Goal: Task Accomplishment & Management: Manage account settings

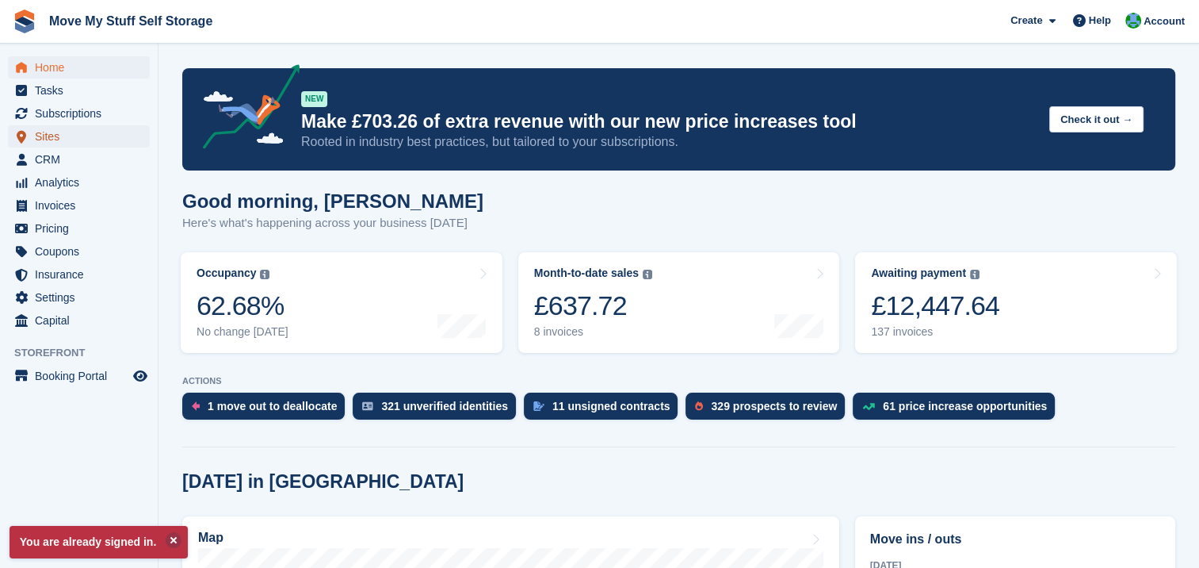
click at [66, 133] on span "Sites" at bounding box center [82, 136] width 95 height 22
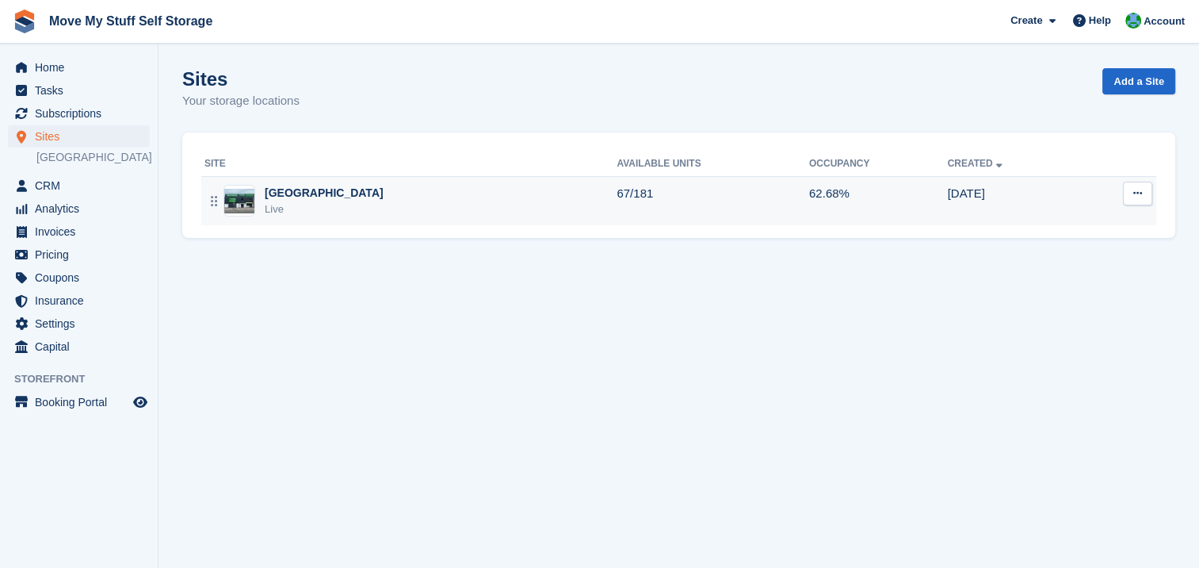
click at [235, 202] on img at bounding box center [239, 201] width 30 height 25
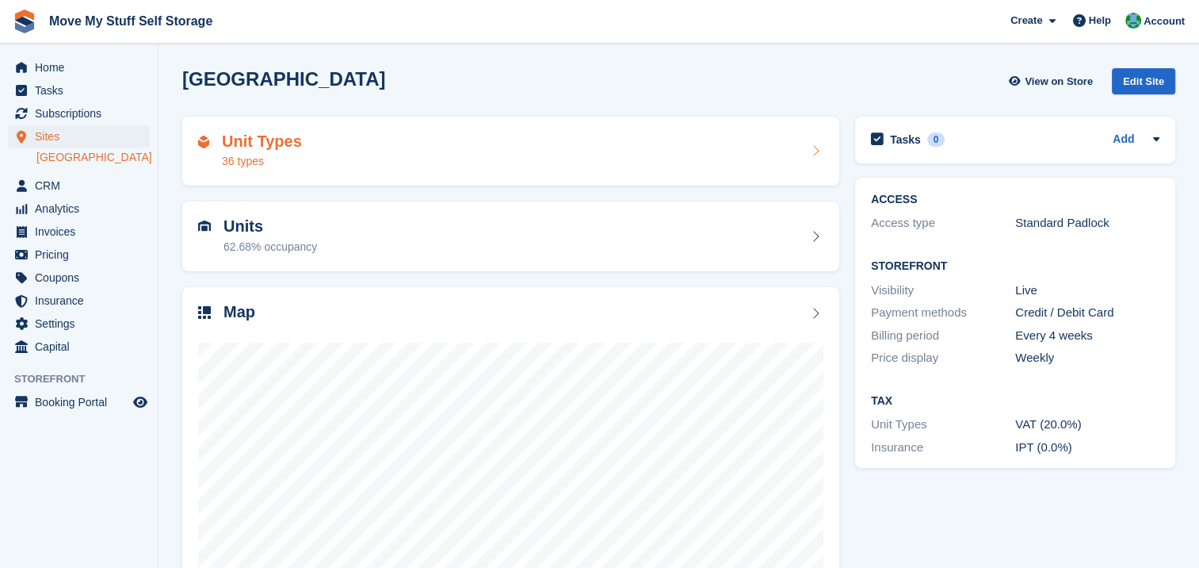
click at [270, 154] on div "36 types" at bounding box center [262, 161] width 80 height 17
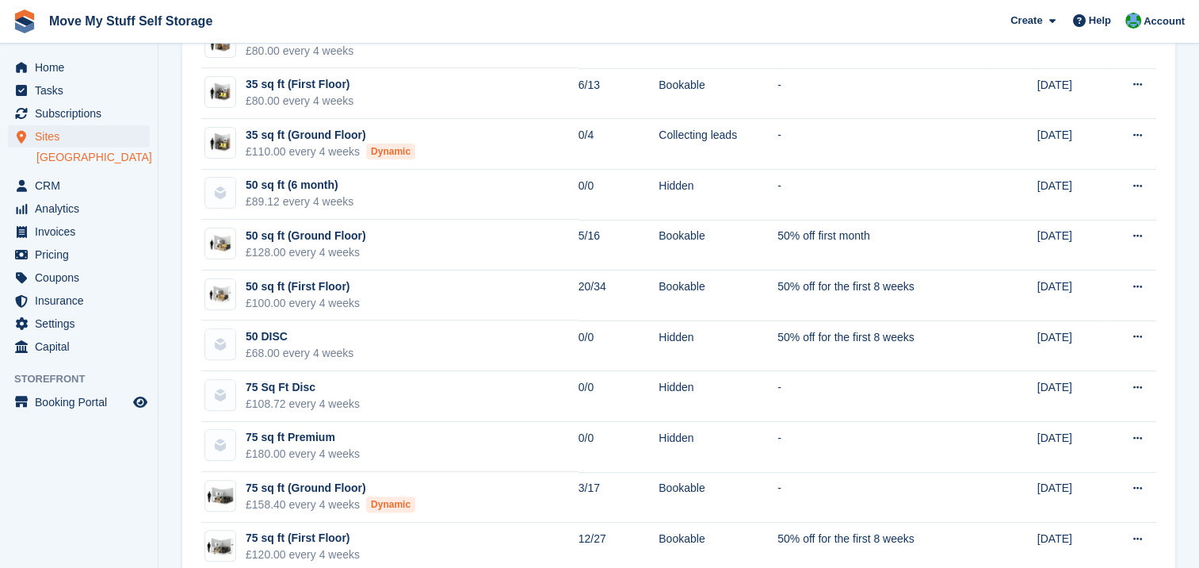
scroll to position [450, 0]
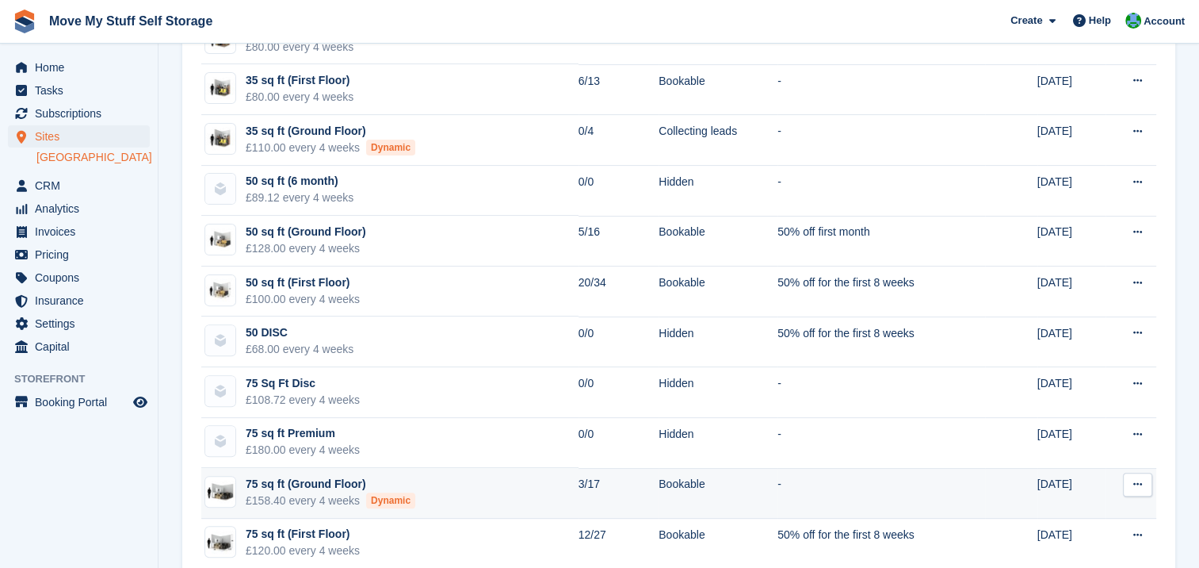
click at [279, 495] on div "£158.40 every 4 weeks Dynamic" at bounding box center [331, 500] width 170 height 17
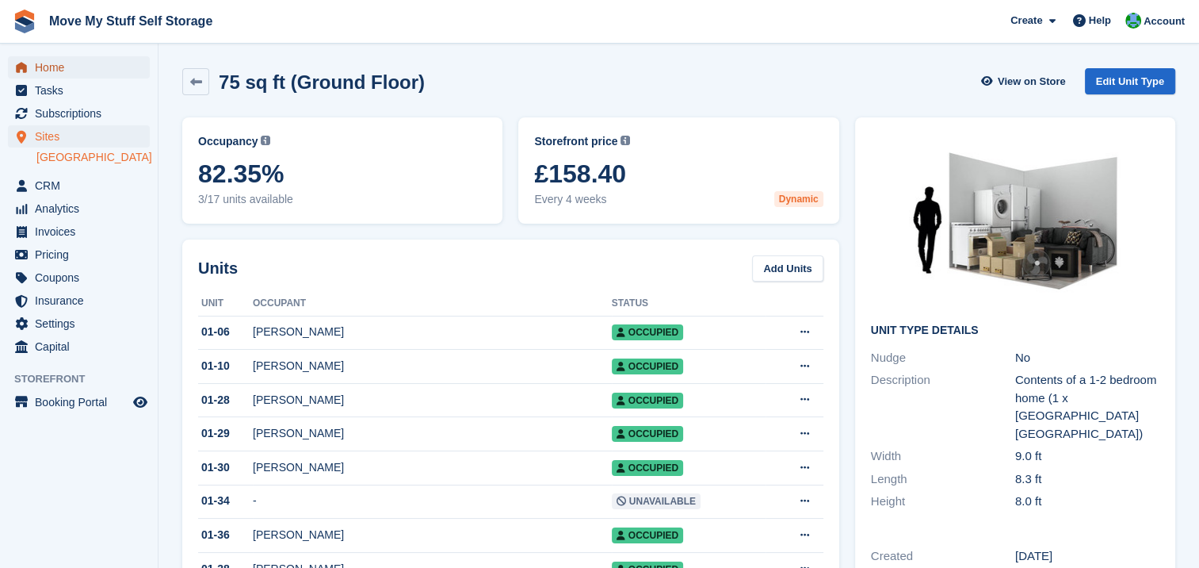
click at [46, 73] on span "Home" at bounding box center [82, 67] width 95 height 22
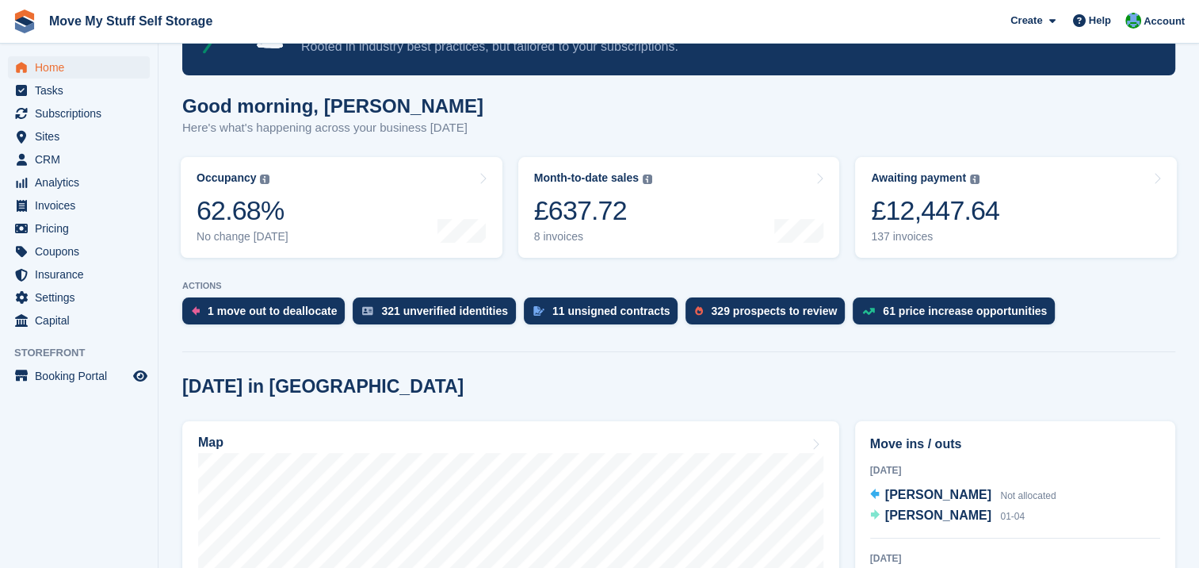
scroll to position [44, 0]
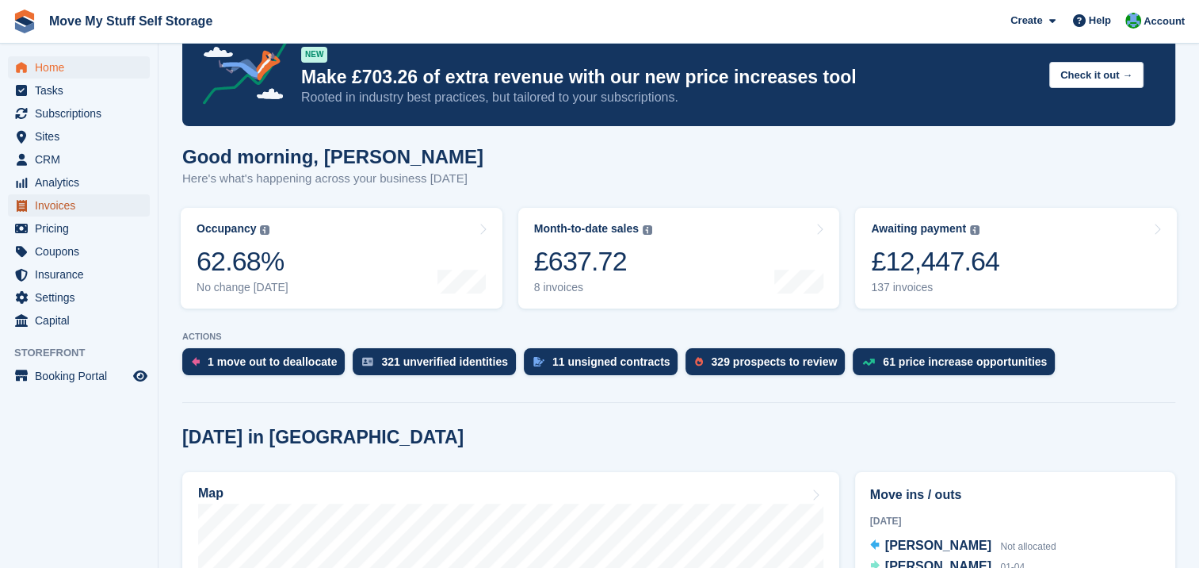
click at [67, 208] on span "Invoices" at bounding box center [82, 205] width 95 height 22
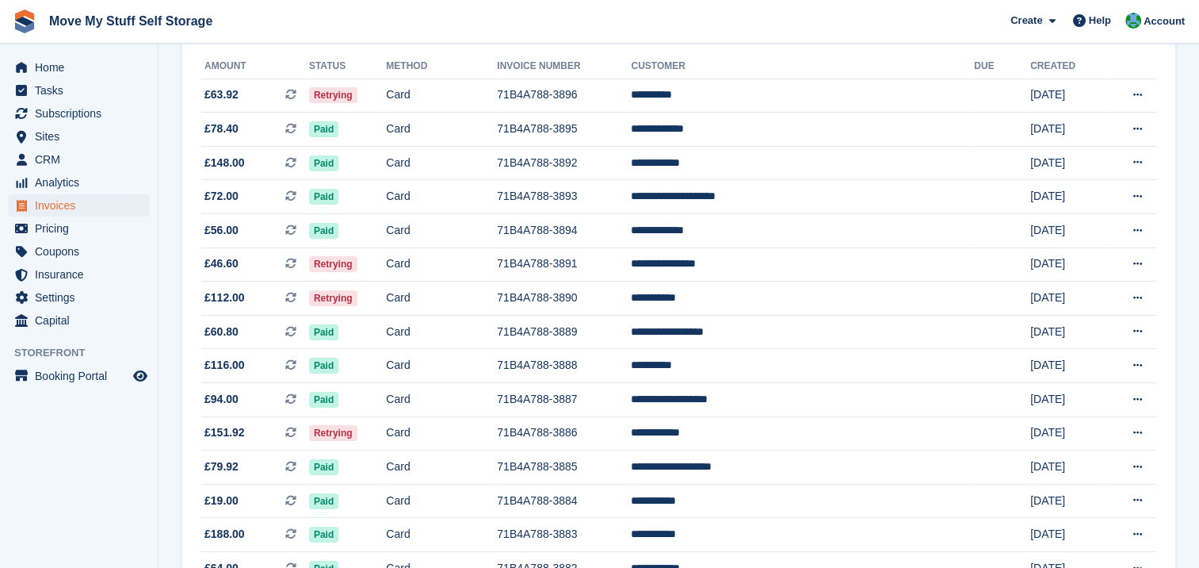
scroll to position [190, 0]
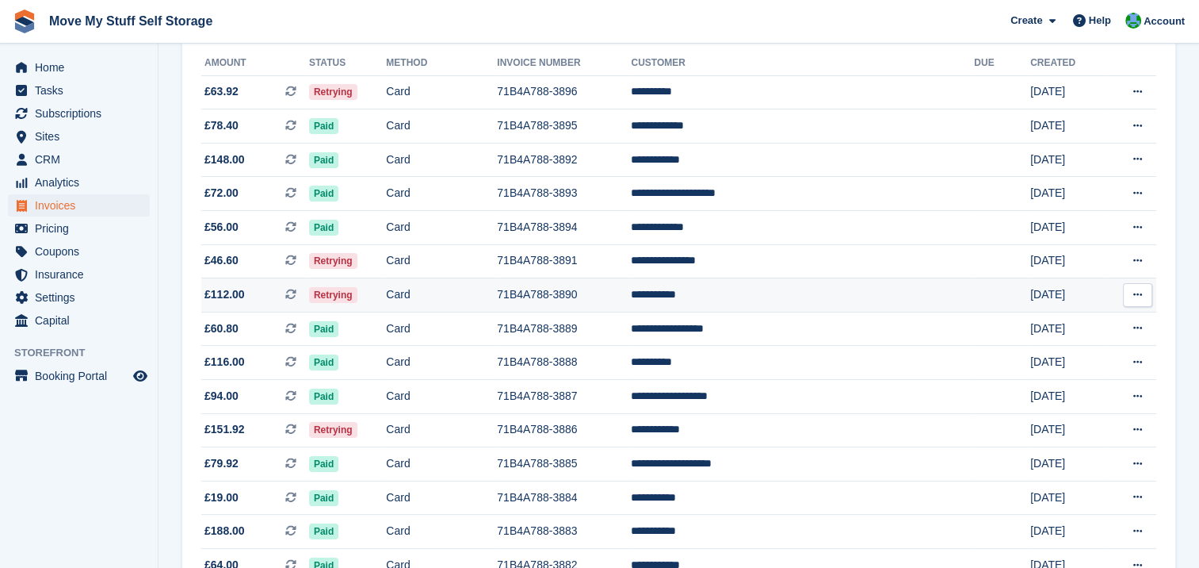
click at [763, 299] on td "**********" at bounding box center [802, 295] width 343 height 34
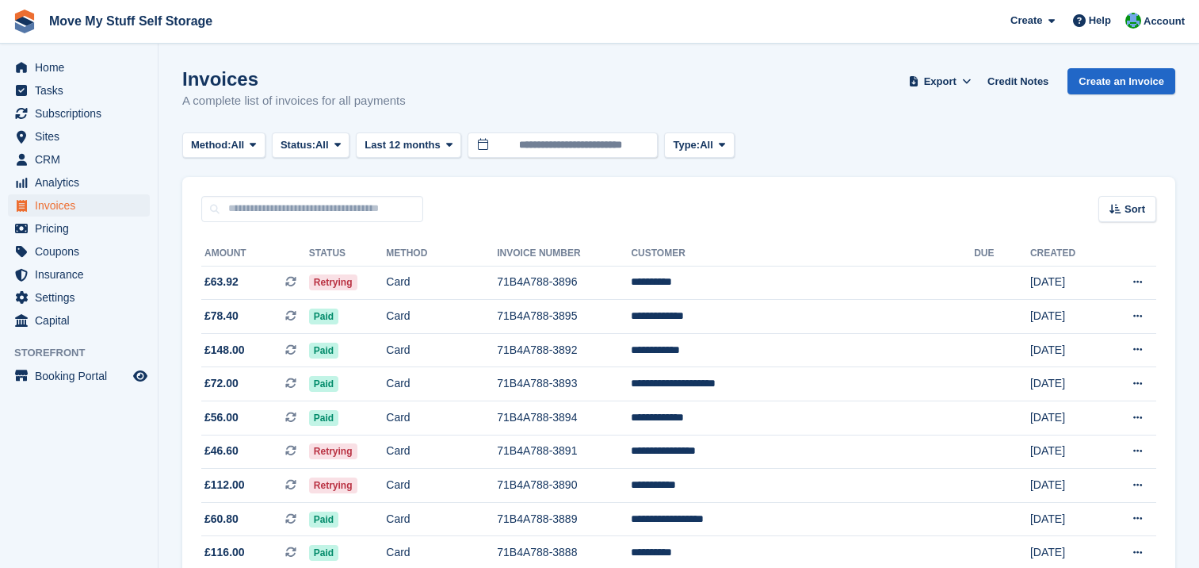
scroll to position [190, 0]
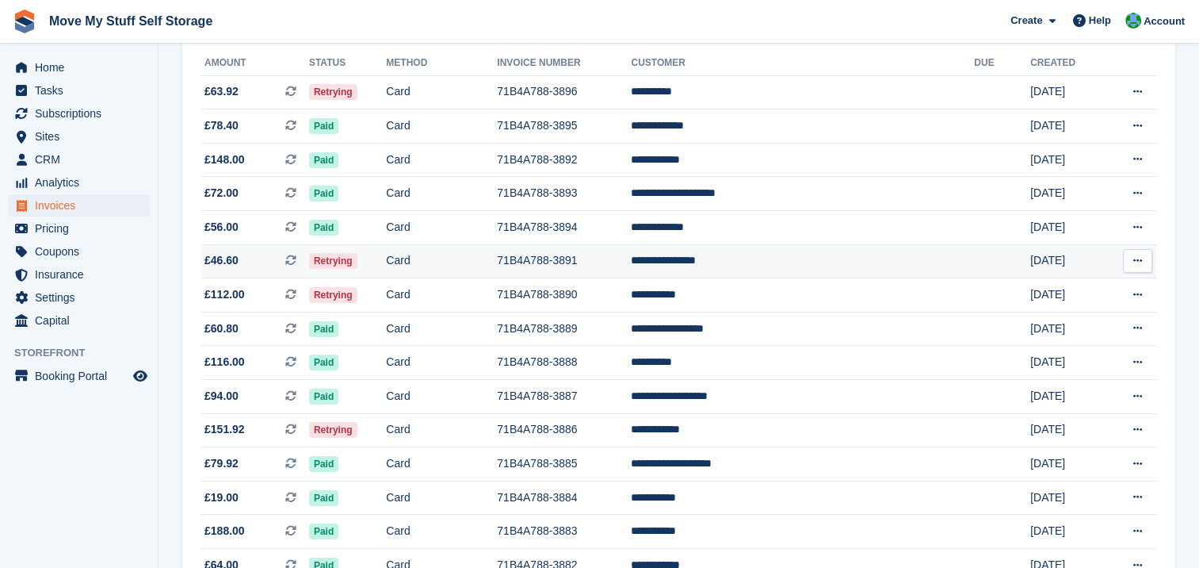
click at [357, 260] on span "Retrying" at bounding box center [333, 261] width 48 height 16
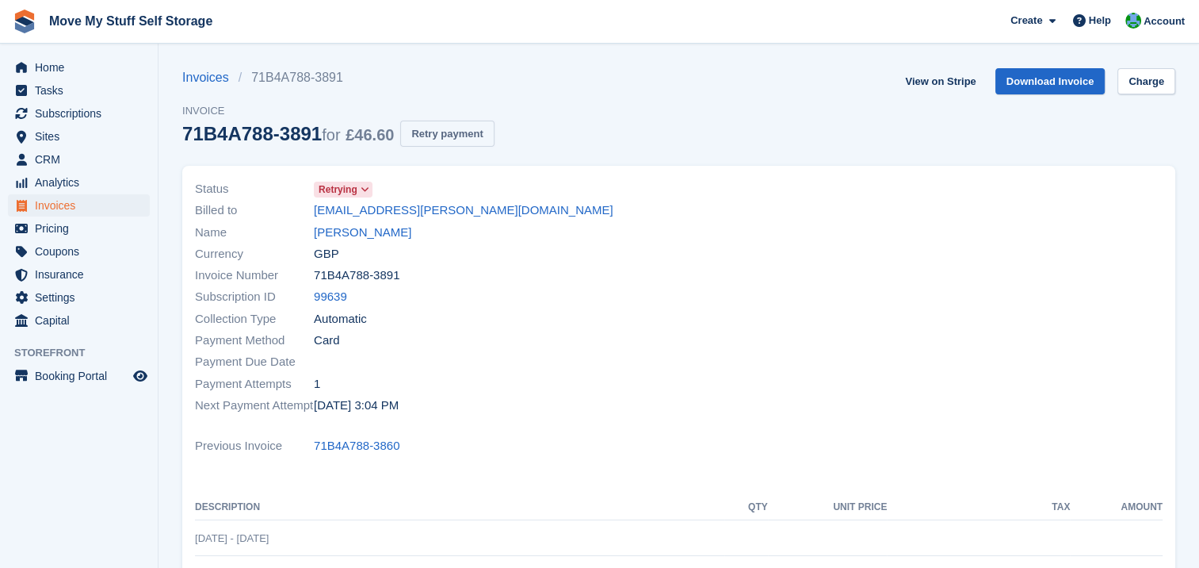
click at [441, 136] on button "Retry payment" at bounding box center [447, 133] width 94 height 26
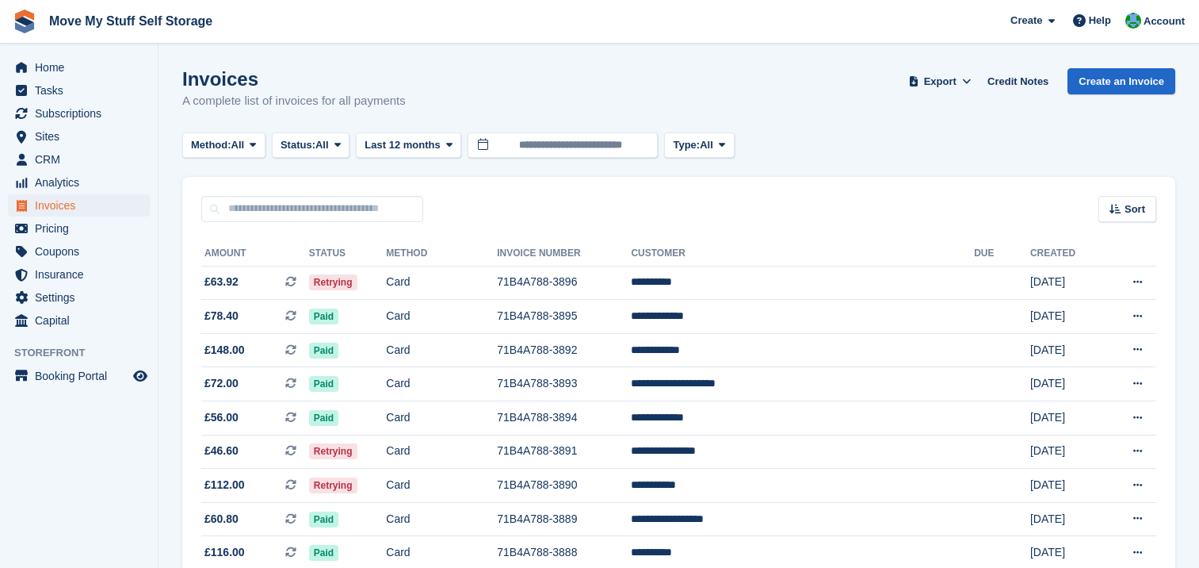
scroll to position [190, 0]
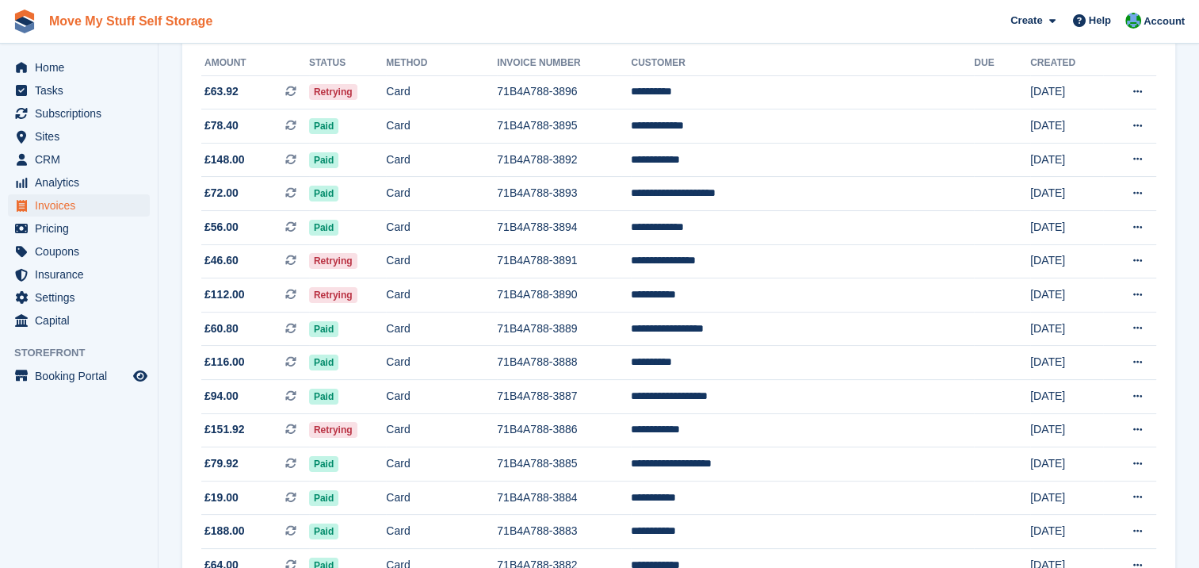
drag, startPoint x: 196, startPoint y: 140, endPoint x: 143, endPoint y: 13, distance: 137.2
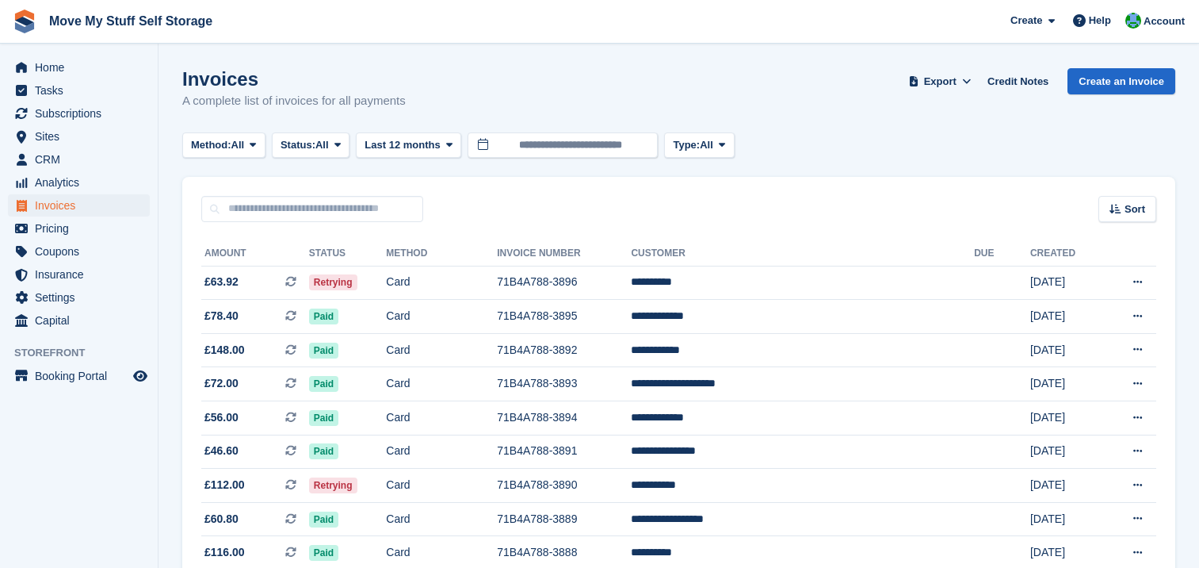
scroll to position [190, 0]
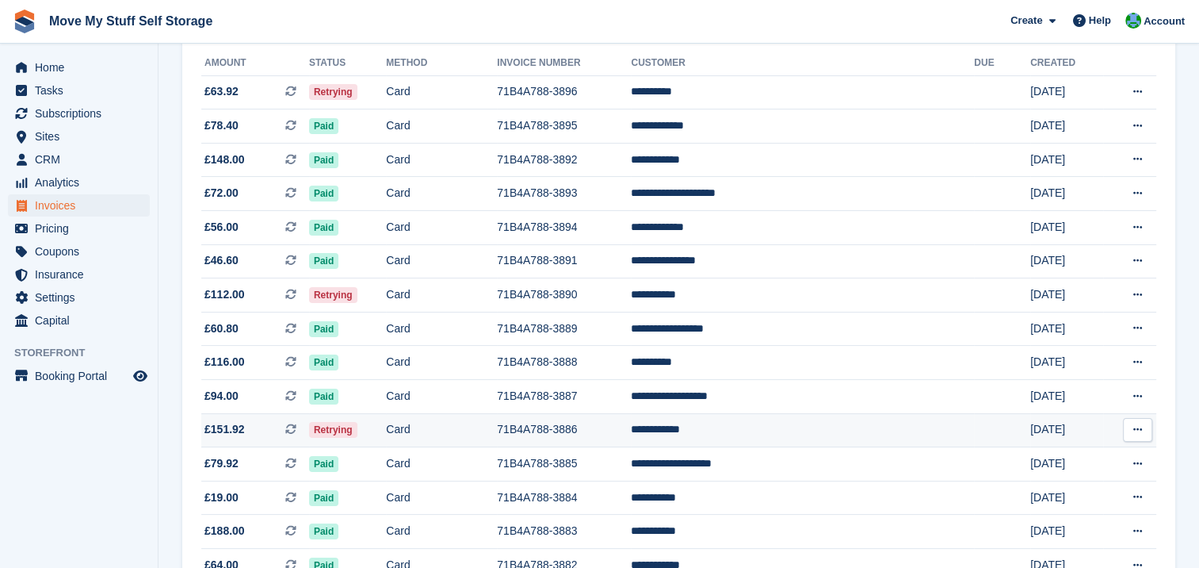
click at [730, 427] on td "**********" at bounding box center [802, 430] width 343 height 34
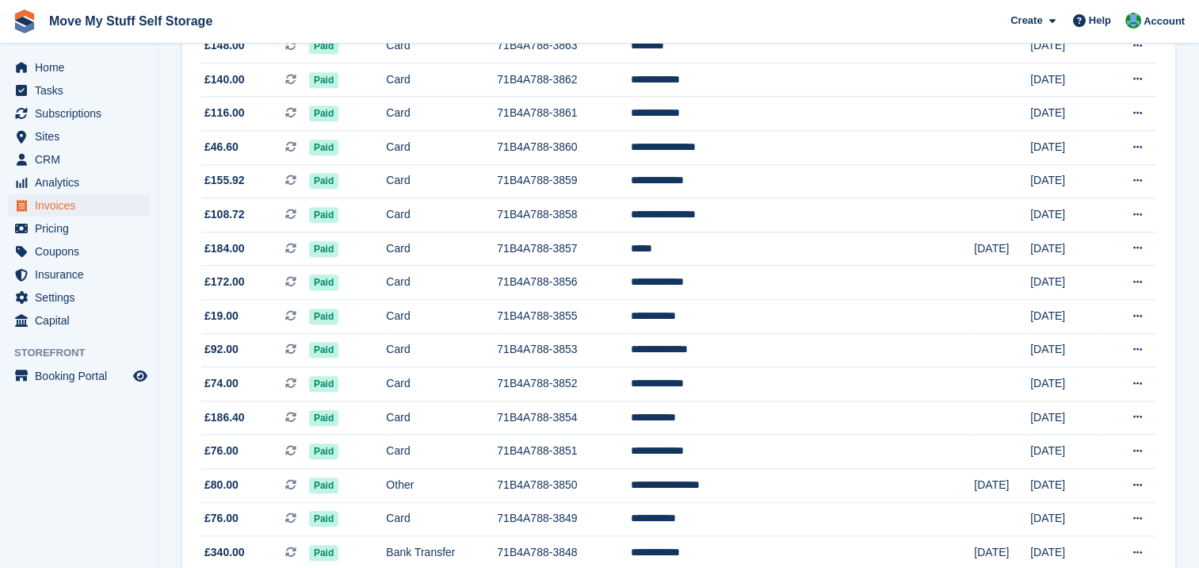
scroll to position [1473, 0]
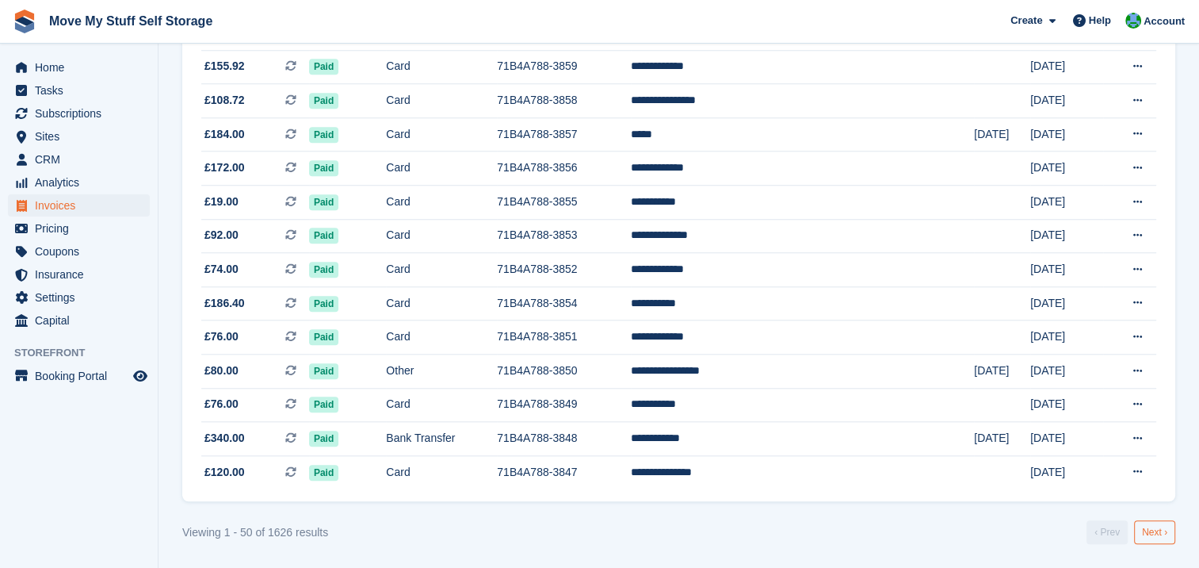
click at [1157, 536] on link "Next ›" at bounding box center [1154, 532] width 41 height 24
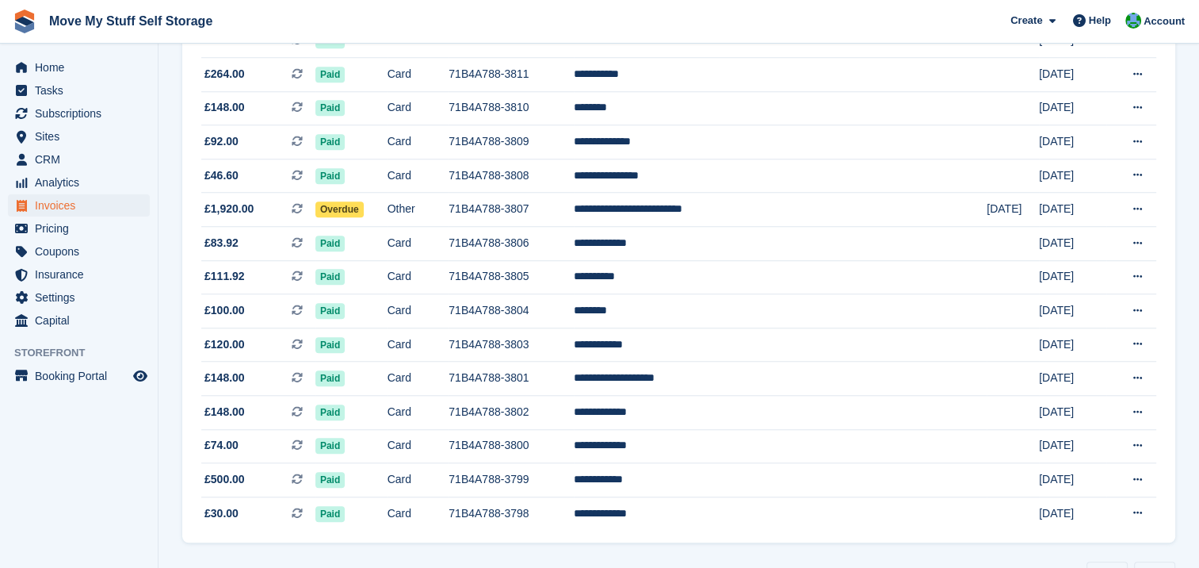
scroll to position [1473, 0]
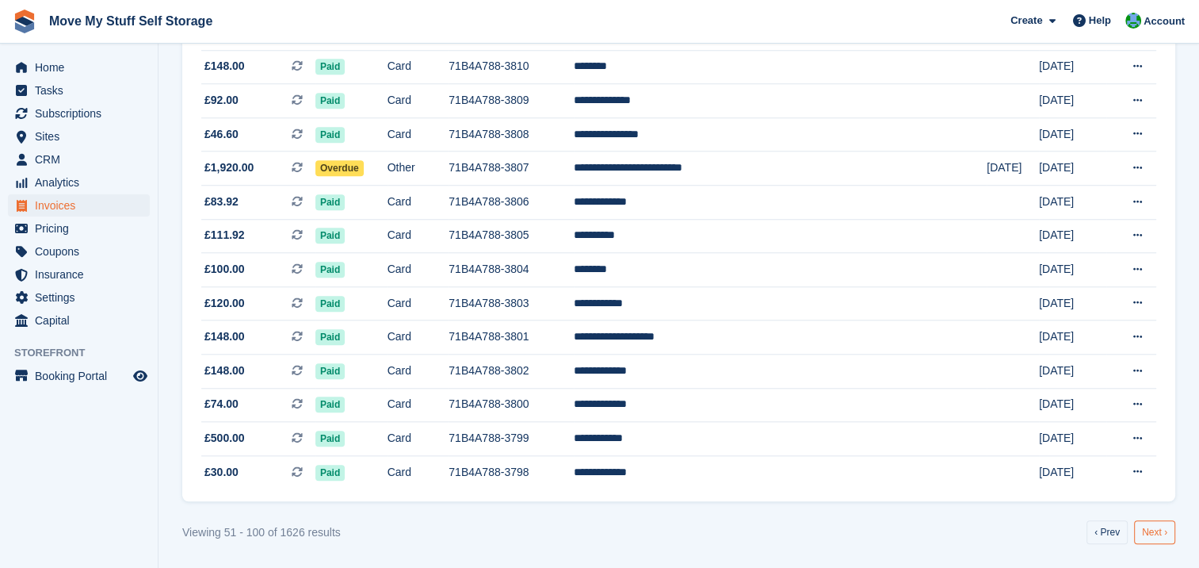
click at [1156, 535] on link "Next ›" at bounding box center [1154, 532] width 41 height 24
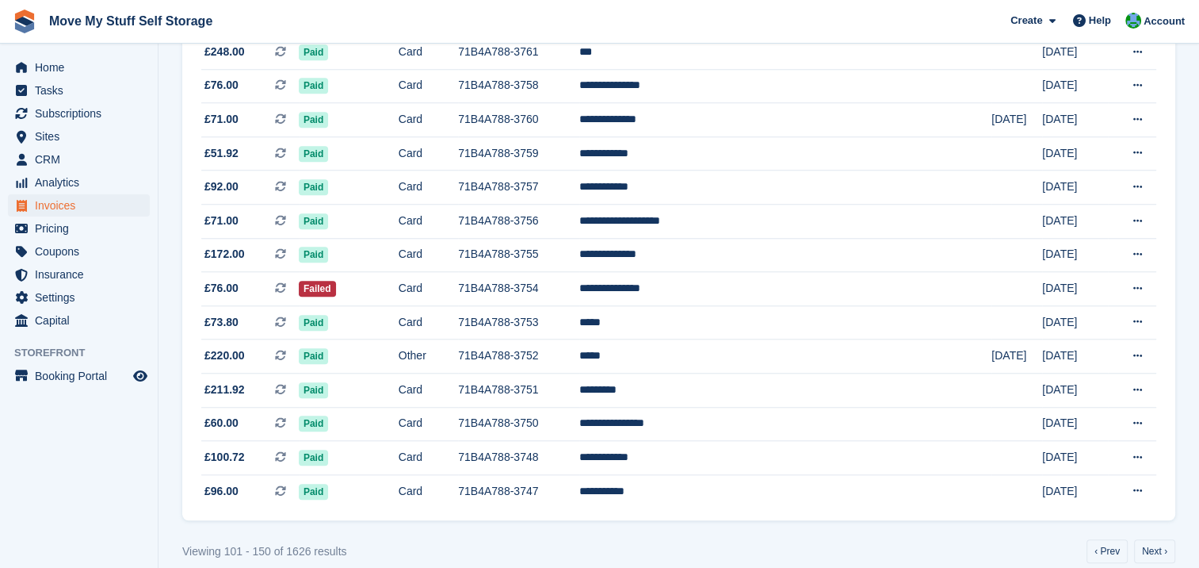
scroll to position [1473, 0]
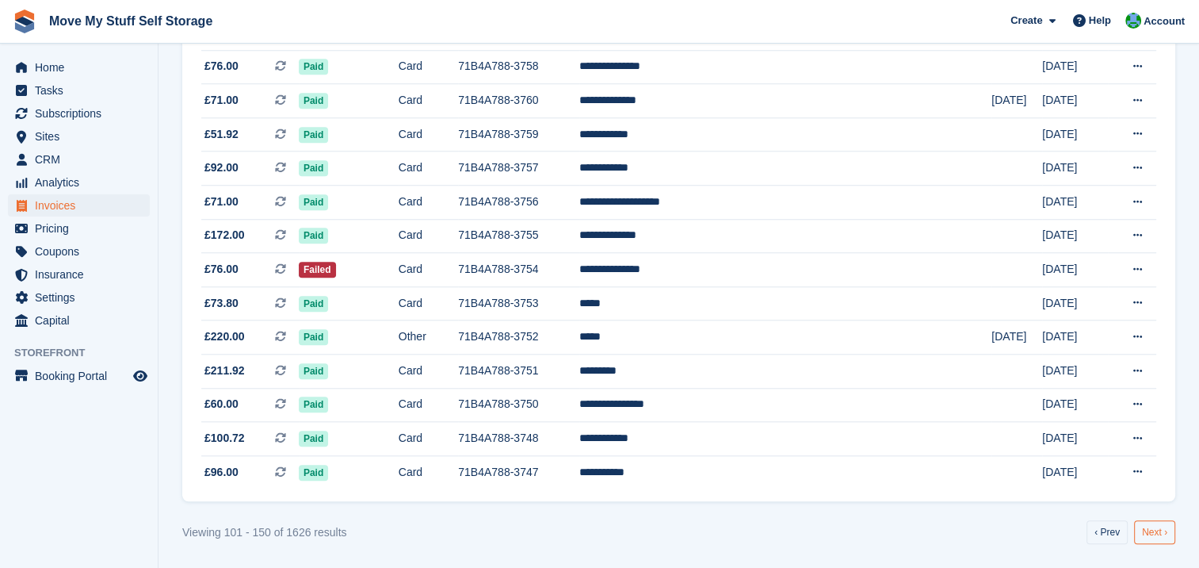
click at [1151, 538] on link "Next ›" at bounding box center [1154, 532] width 41 height 24
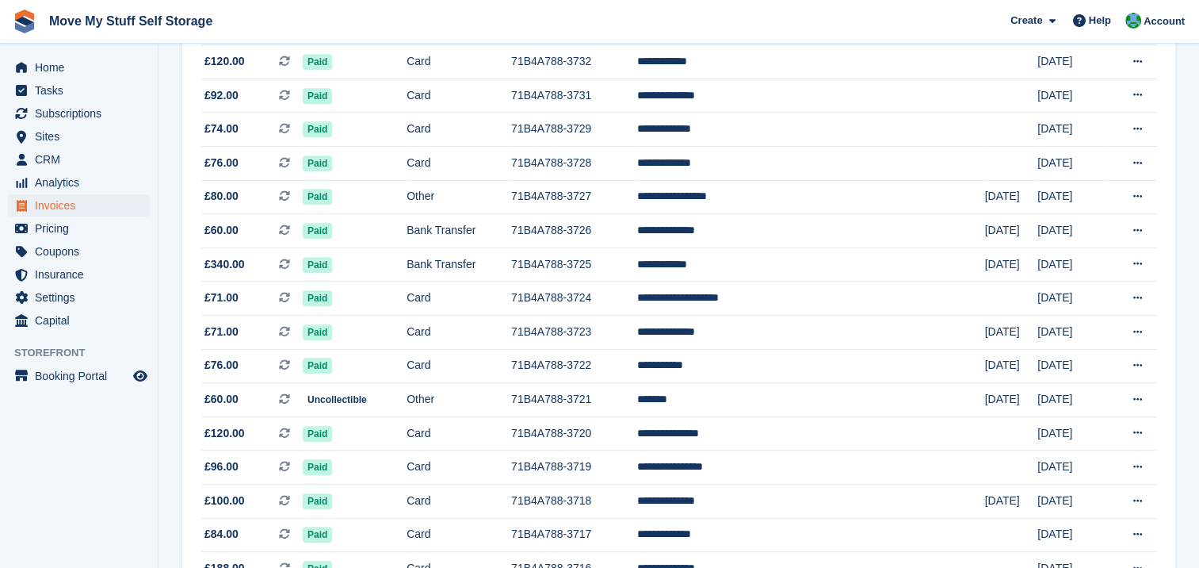
scroll to position [783, 0]
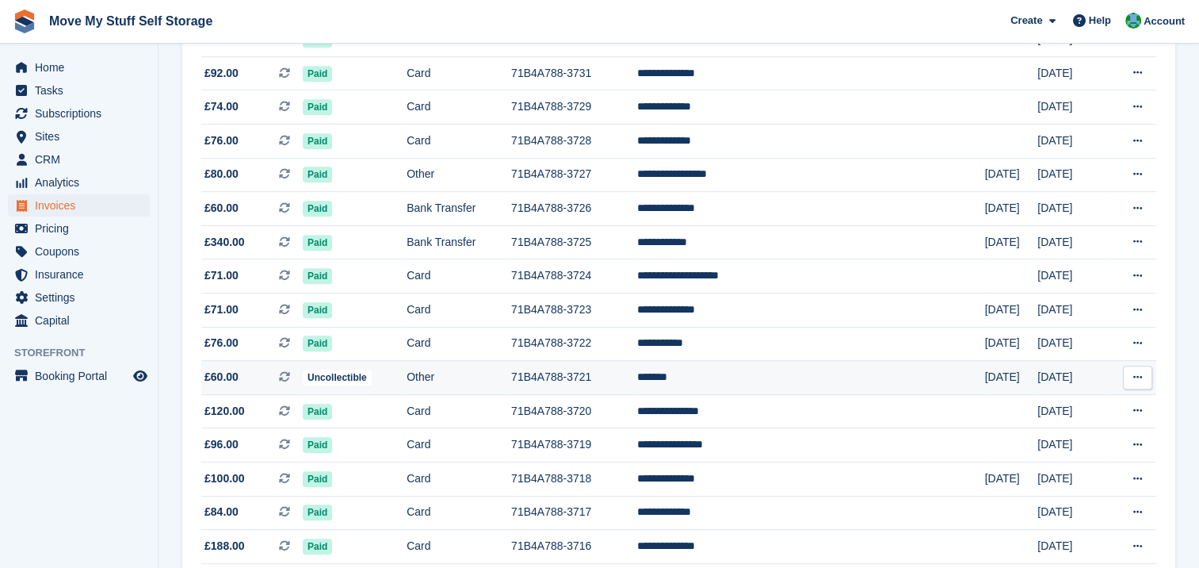
click at [736, 376] on td "*******" at bounding box center [810, 378] width 347 height 34
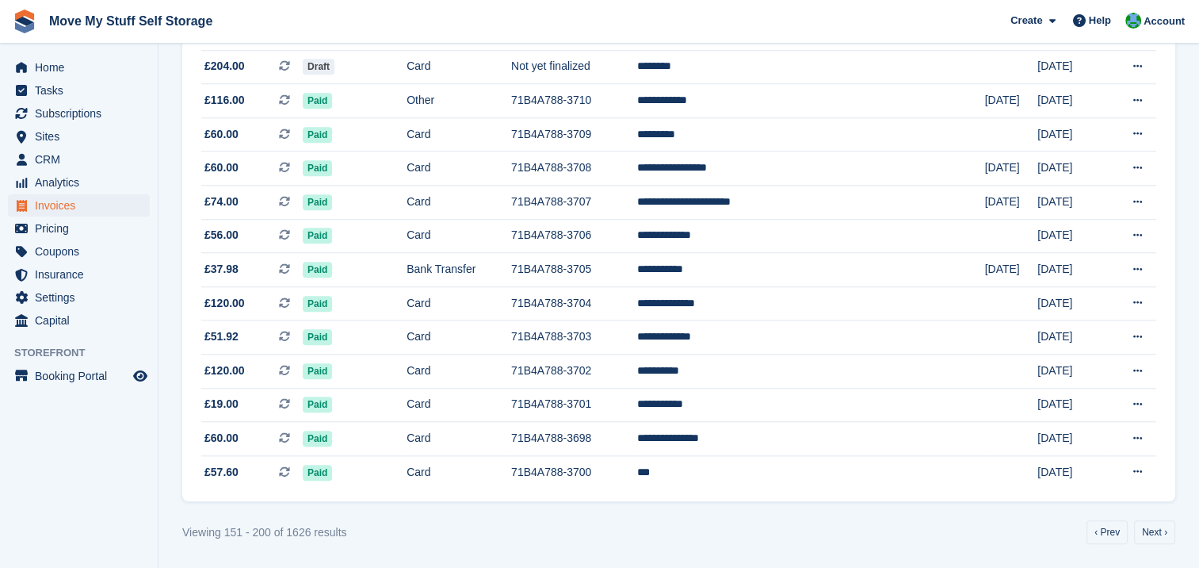
scroll to position [1473, 0]
click at [1153, 528] on link "Next ›" at bounding box center [1154, 532] width 41 height 24
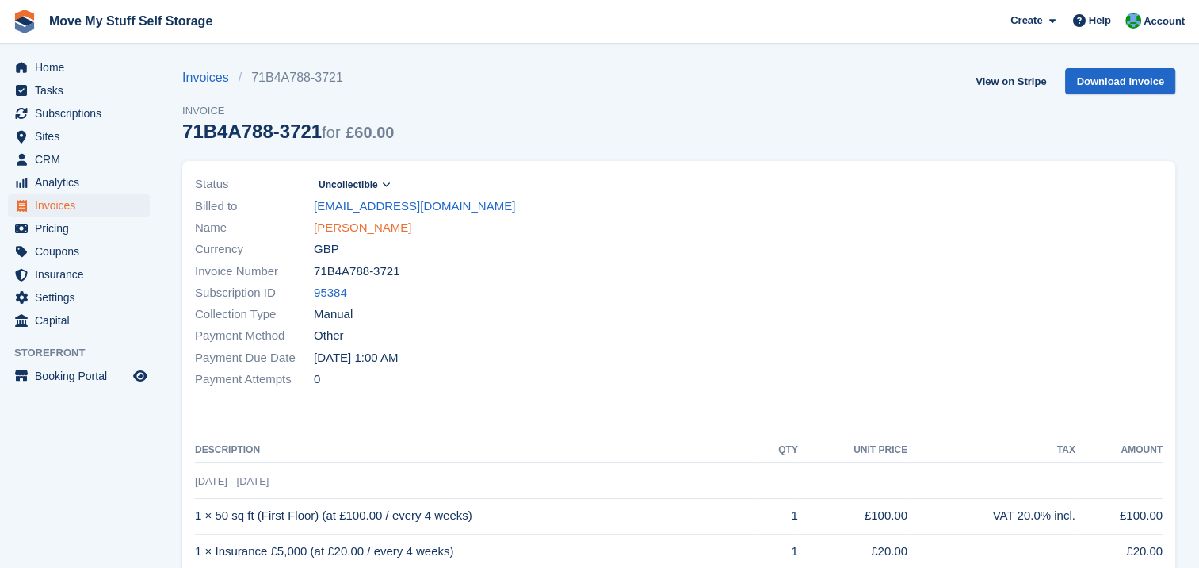
click at [323, 227] on link "[PERSON_NAME]" at bounding box center [362, 228] width 97 height 18
